Goal: Information Seeking & Learning: Learn about a topic

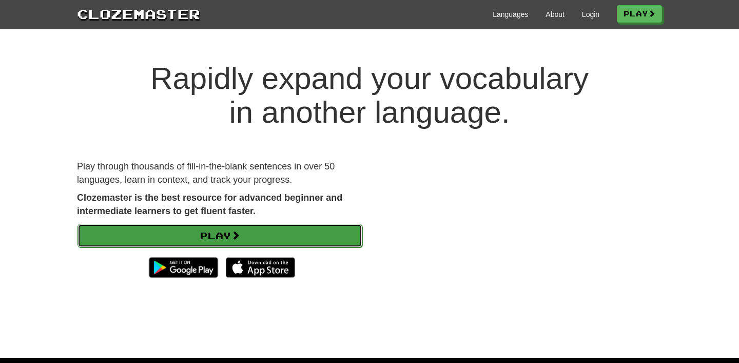
click at [202, 242] on link "Play" at bounding box center [219, 236] width 285 height 24
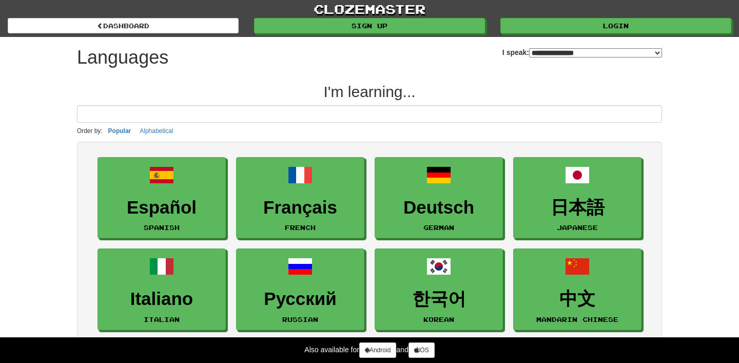
select select "*******"
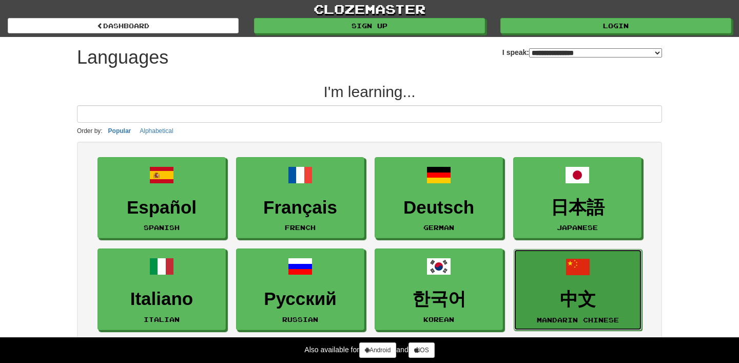
click at [585, 299] on h3 "中文" at bounding box center [577, 299] width 117 height 20
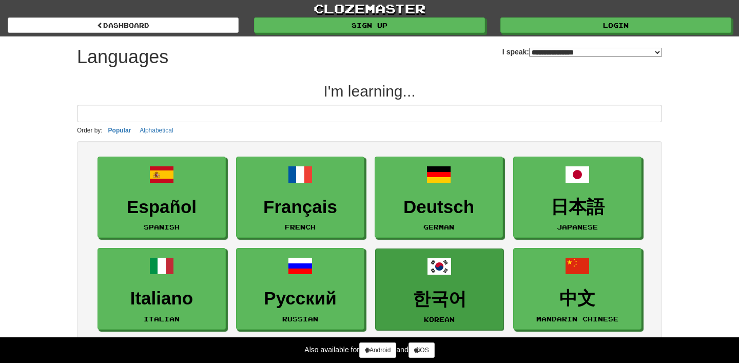
scroll to position [9, 0]
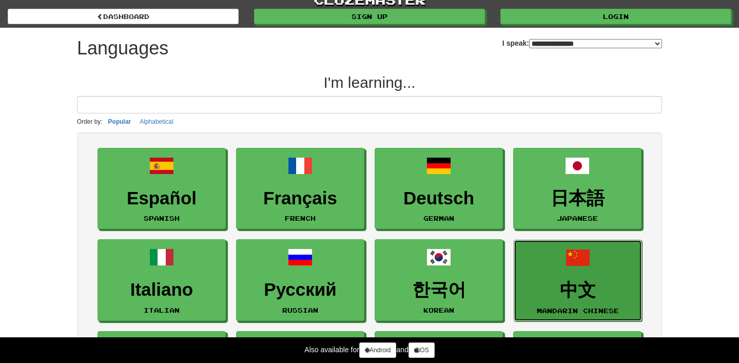
click at [553, 280] on h3 "中文" at bounding box center [577, 290] width 117 height 20
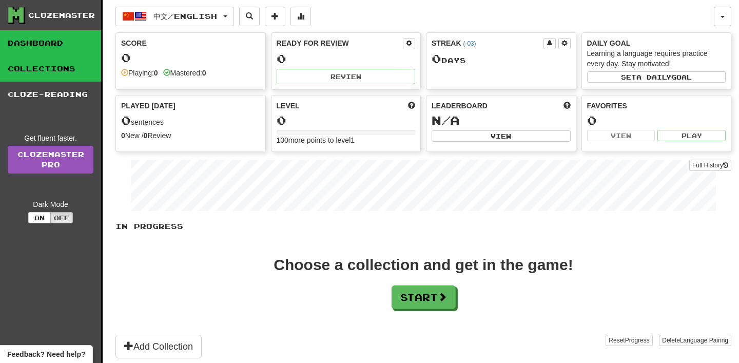
click at [68, 67] on link "Collections" at bounding box center [50, 69] width 101 height 26
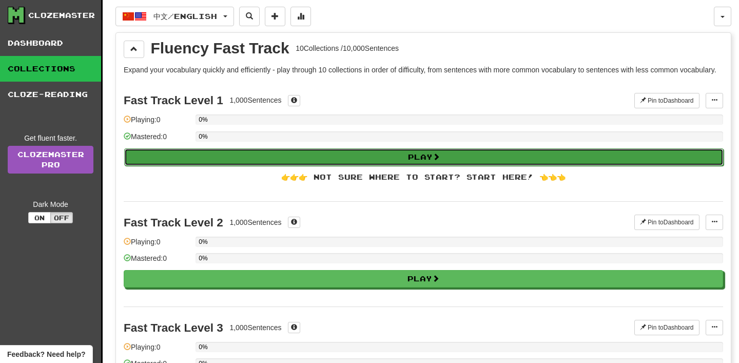
click at [382, 166] on button "Play" at bounding box center [423, 156] width 599 height 17
select select "**"
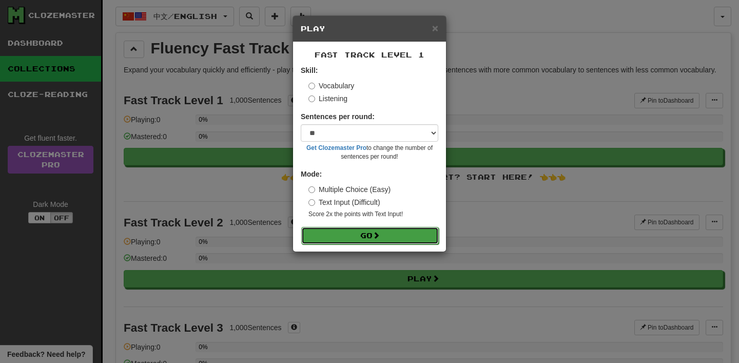
click at [367, 234] on button "Go" at bounding box center [369, 235] width 137 height 17
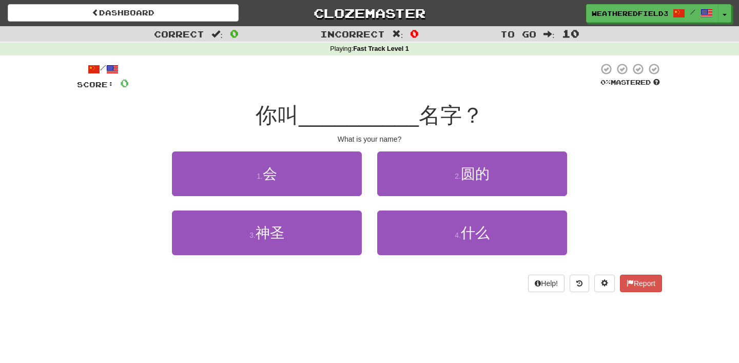
click at [424, 114] on span "名字？" at bounding box center [451, 115] width 65 height 24
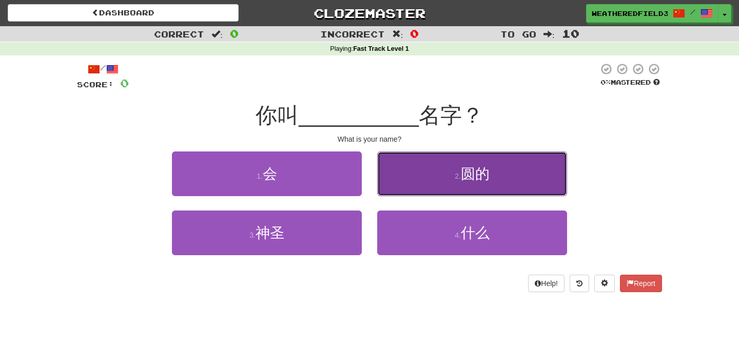
click at [436, 171] on button "2 . 圆的" at bounding box center [472, 173] width 190 height 45
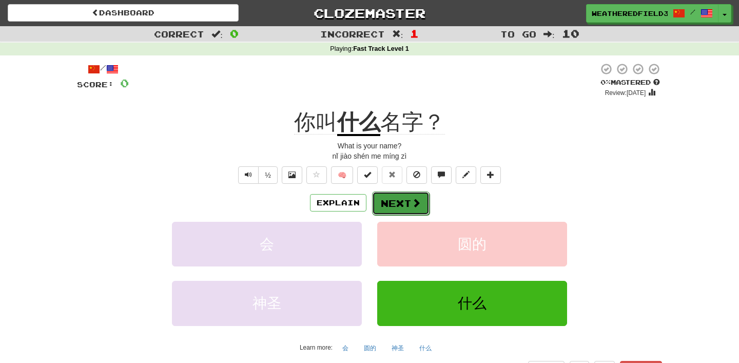
click at [414, 207] on span at bounding box center [415, 202] width 9 height 9
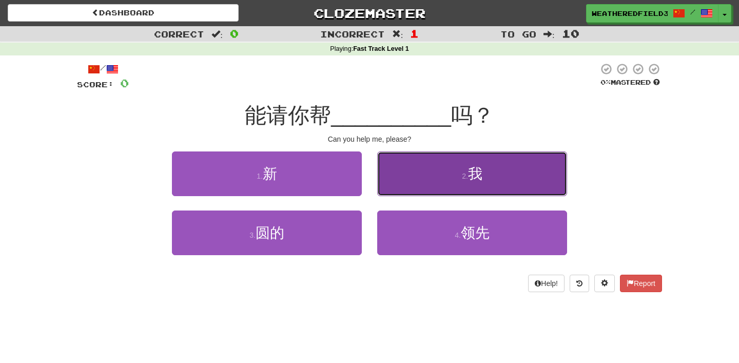
click at [441, 180] on button "2 . 我" at bounding box center [472, 173] width 190 height 45
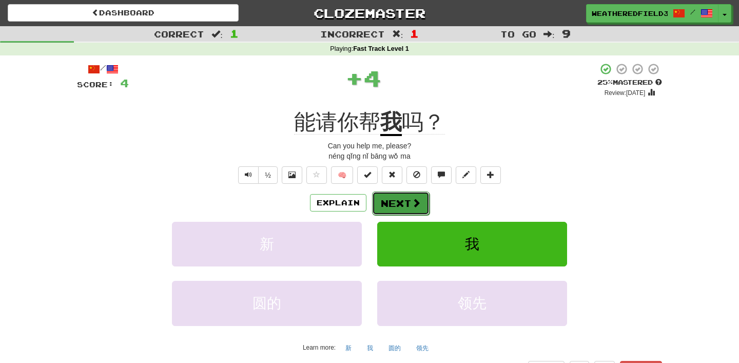
click at [412, 203] on span at bounding box center [415, 202] width 9 height 9
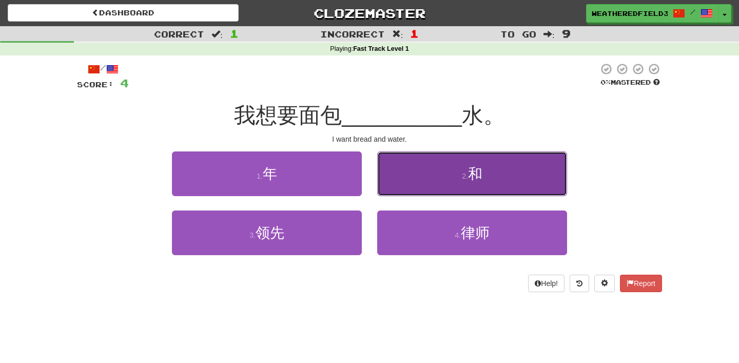
click at [414, 165] on button "2 . 和" at bounding box center [472, 173] width 190 height 45
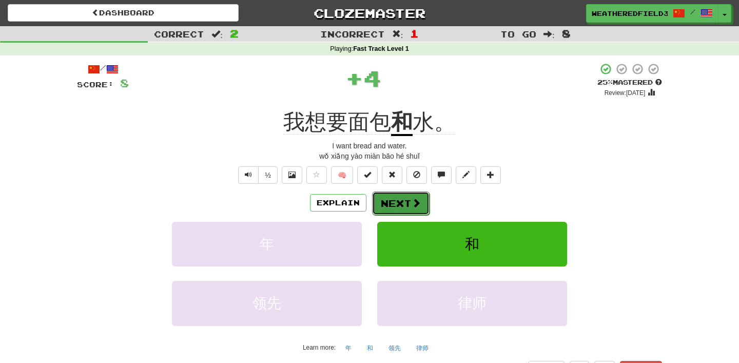
click at [402, 202] on button "Next" at bounding box center [400, 203] width 57 height 24
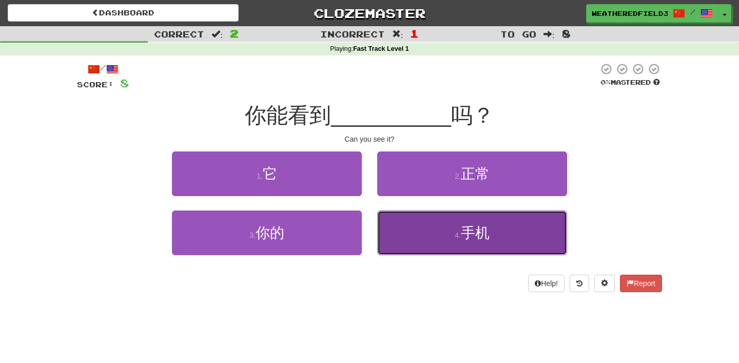
click at [410, 234] on button "4 . 手机" at bounding box center [472, 232] width 190 height 45
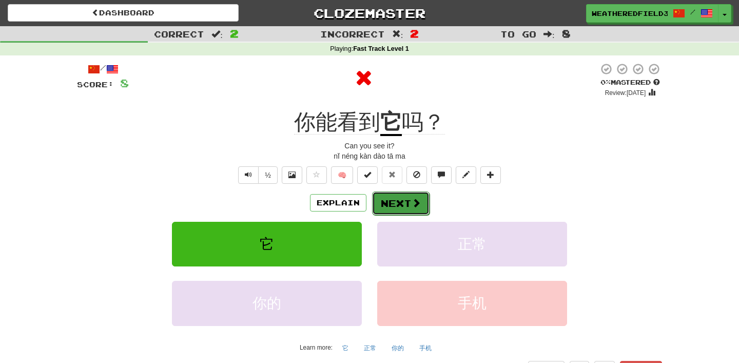
click at [395, 202] on button "Next" at bounding box center [400, 203] width 57 height 24
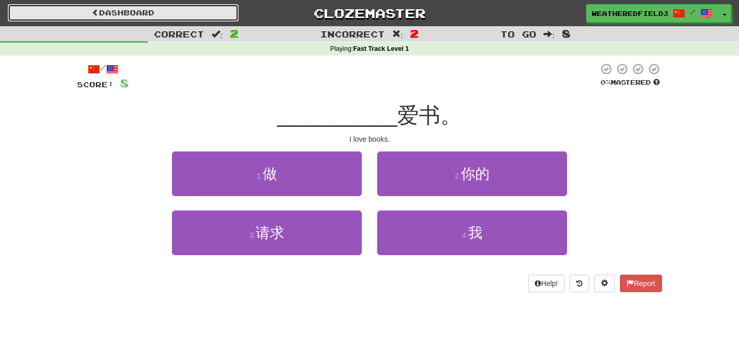
click at [105, 12] on link "Dashboard" at bounding box center [123, 12] width 231 height 17
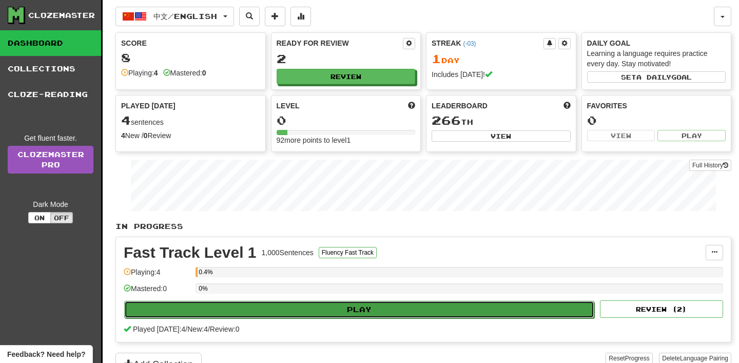
click at [311, 317] on button "Play" at bounding box center [359, 309] width 470 height 17
select select "**"
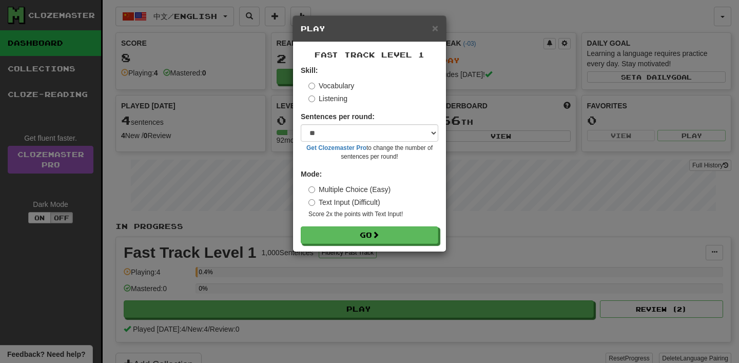
click at [435, 34] on div "× Play" at bounding box center [369, 29] width 153 height 26
click at [435, 27] on span "×" at bounding box center [435, 28] width 6 height 12
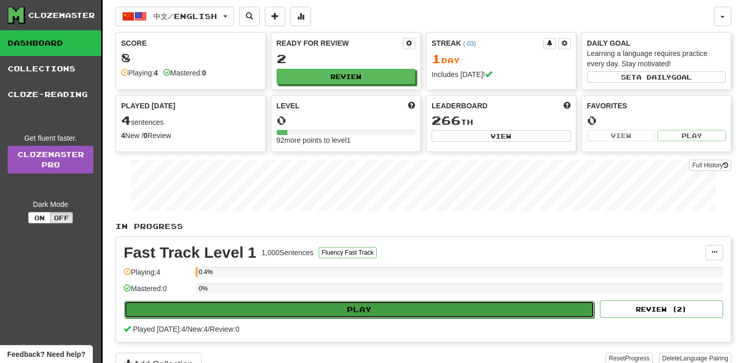
click at [294, 313] on button "Play" at bounding box center [359, 309] width 470 height 17
select select "**"
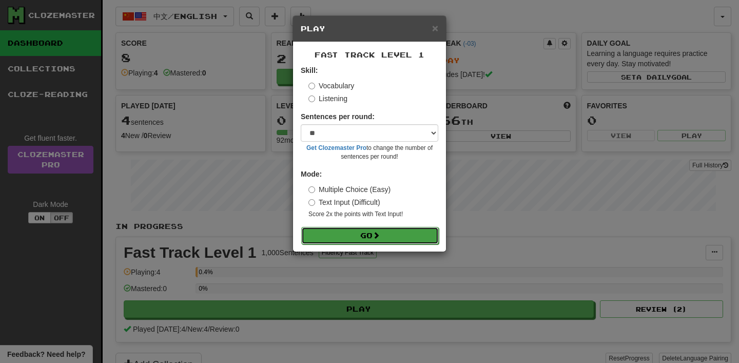
click at [363, 235] on button "Go" at bounding box center [369, 235] width 137 height 17
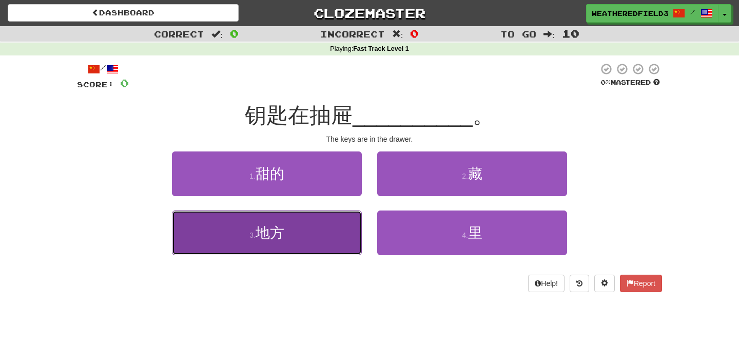
click at [326, 231] on button "3 . 地方" at bounding box center [267, 232] width 190 height 45
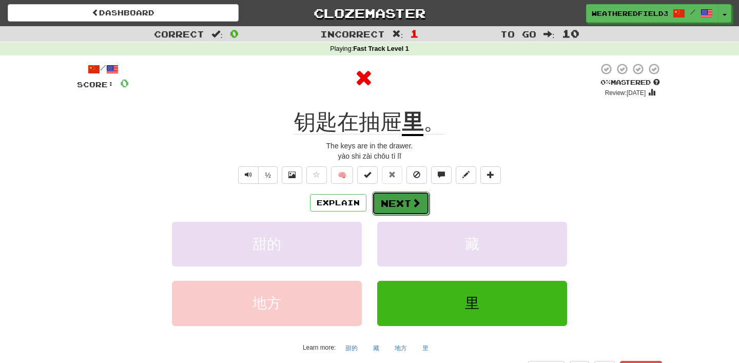
click at [406, 209] on button "Next" at bounding box center [400, 203] width 57 height 24
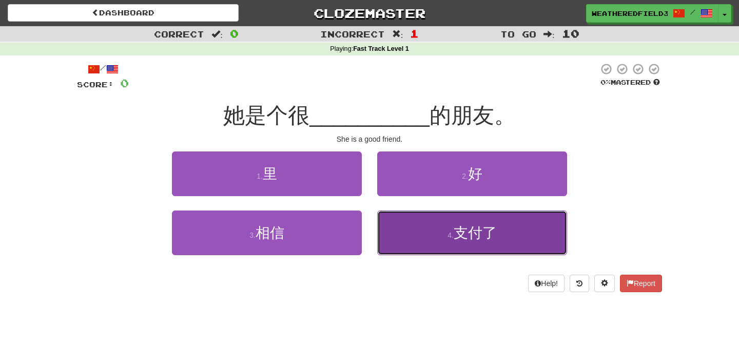
click at [426, 227] on button "4 . 支付了" at bounding box center [472, 232] width 190 height 45
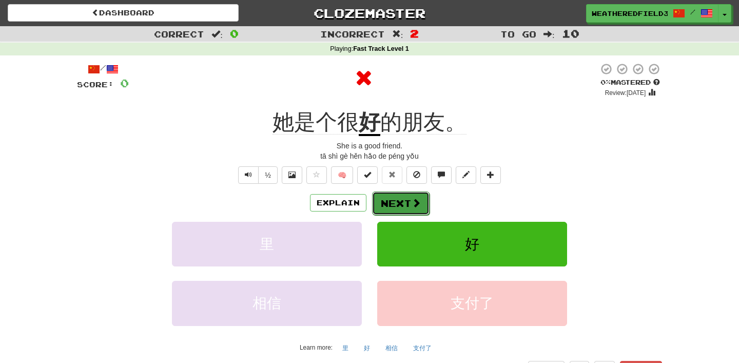
click at [405, 202] on button "Next" at bounding box center [400, 203] width 57 height 24
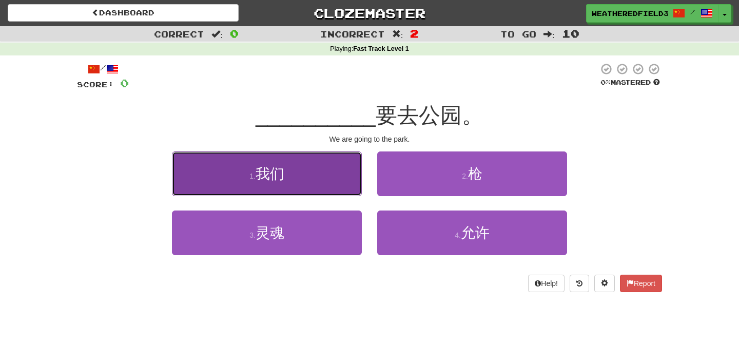
click at [333, 180] on button "1 . 我们" at bounding box center [267, 173] width 190 height 45
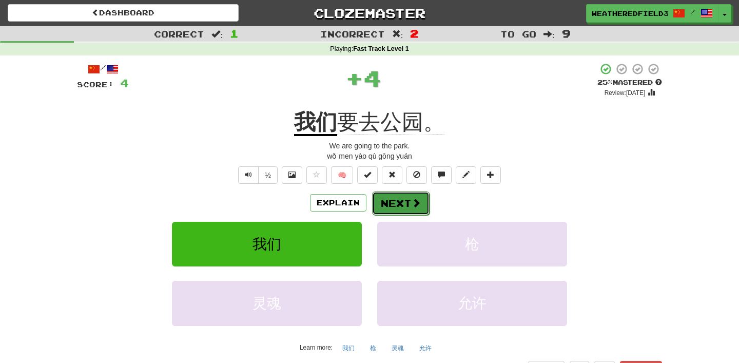
click at [395, 205] on button "Next" at bounding box center [400, 203] width 57 height 24
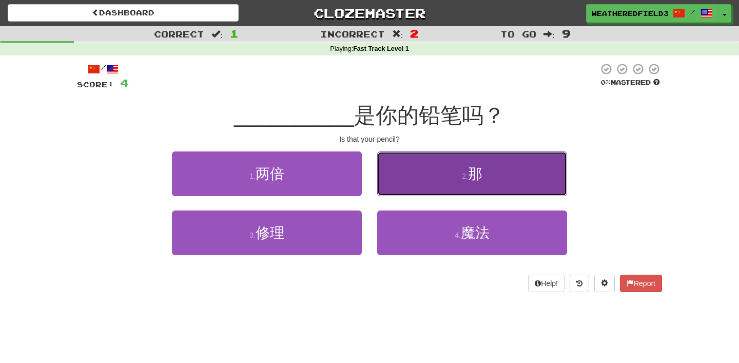
click at [399, 181] on button "2 . 那" at bounding box center [472, 173] width 190 height 45
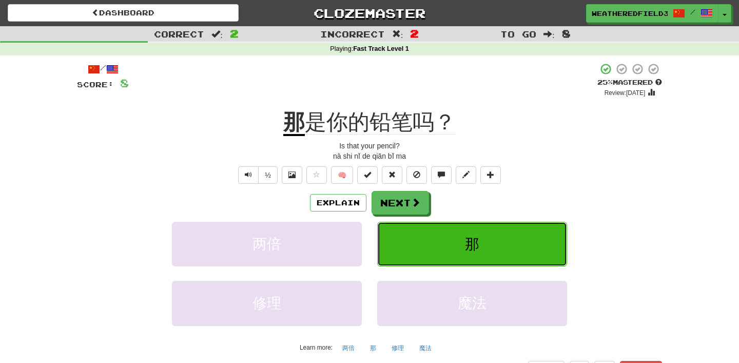
click at [437, 241] on button "那" at bounding box center [472, 244] width 190 height 45
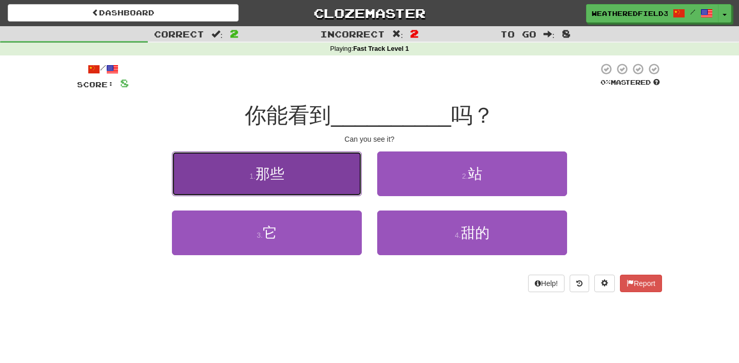
click at [328, 184] on button "1 . 那些" at bounding box center [267, 173] width 190 height 45
